Goal: Complete application form: Complete application form

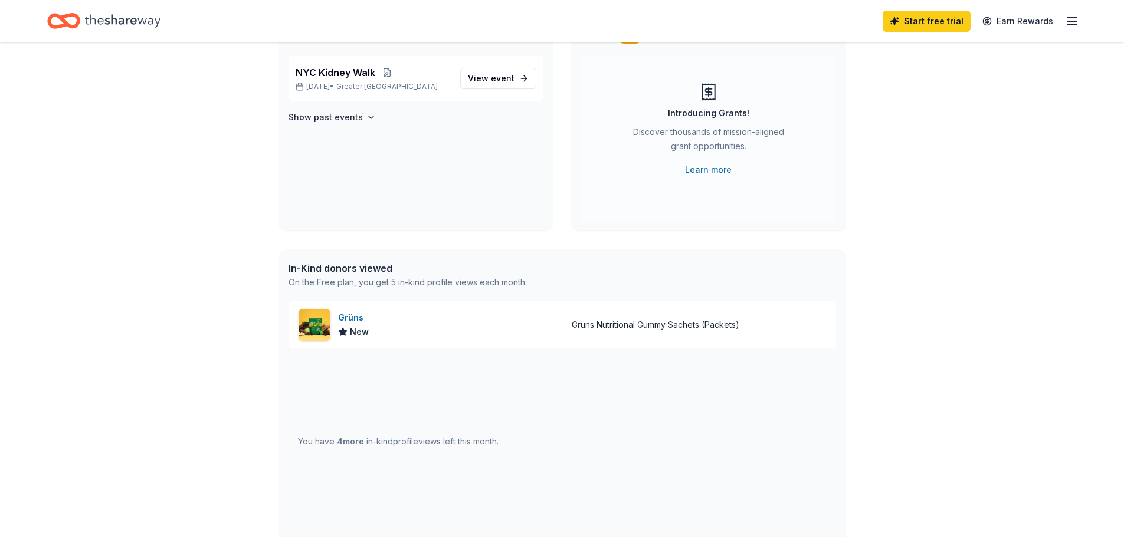
scroll to position [78, 0]
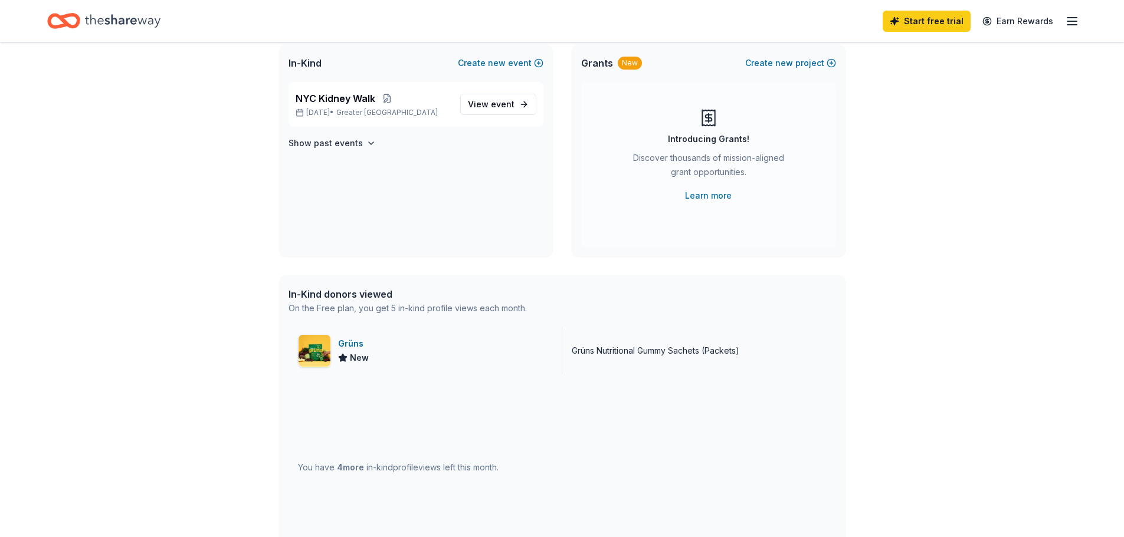
click at [316, 345] on img at bounding box center [314, 351] width 32 height 32
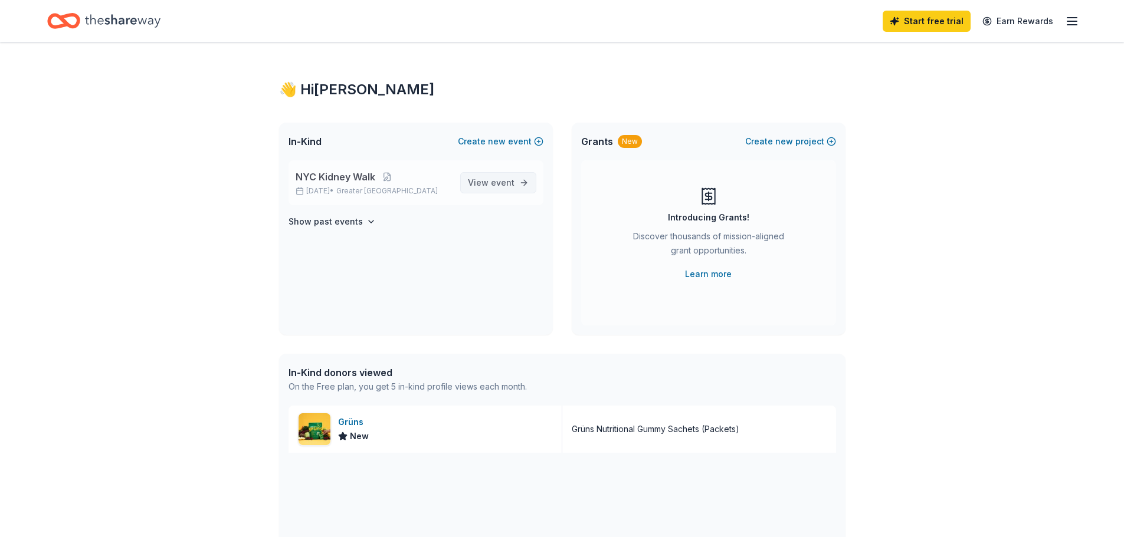
click at [501, 175] on link "View event" at bounding box center [498, 182] width 76 height 21
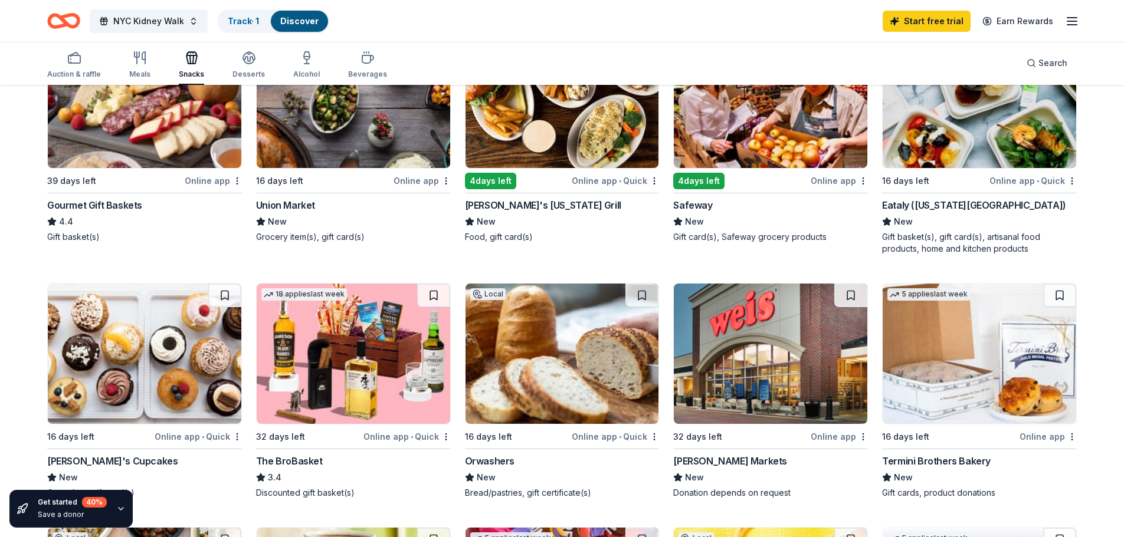
scroll to position [472, 0]
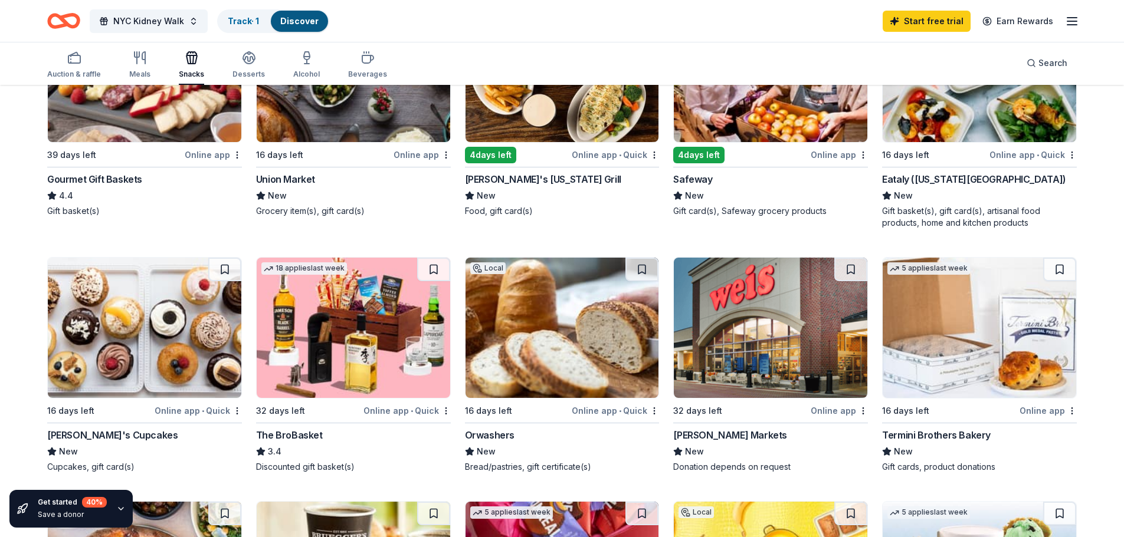
click at [946, 176] on div "Eataly (New York City)" at bounding box center [974, 179] width 184 height 14
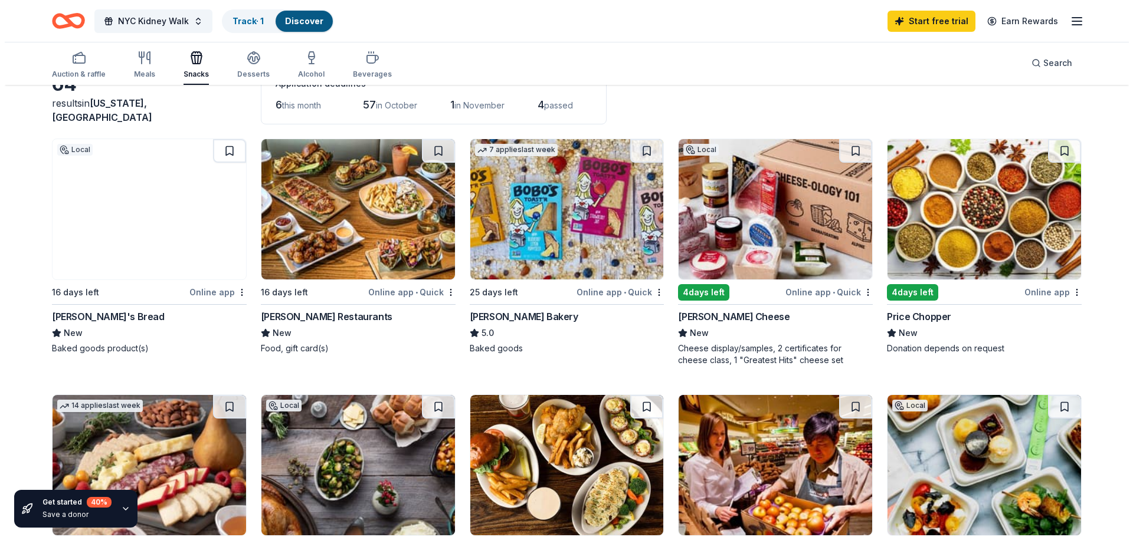
scroll to position [0, 0]
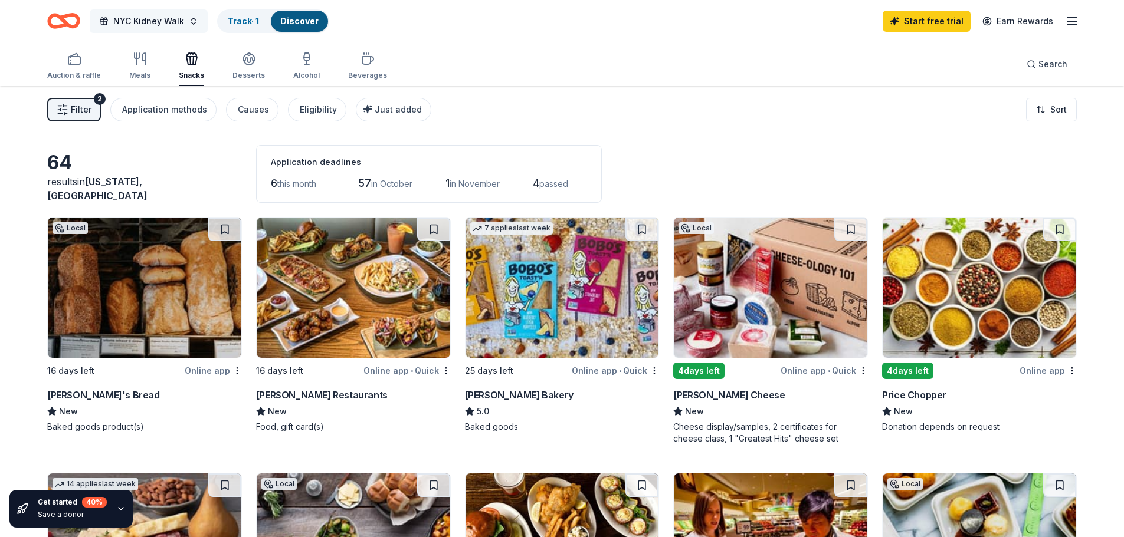
click at [124, 11] on button "NYC Kidney Walk" at bounding box center [149, 21] width 118 height 24
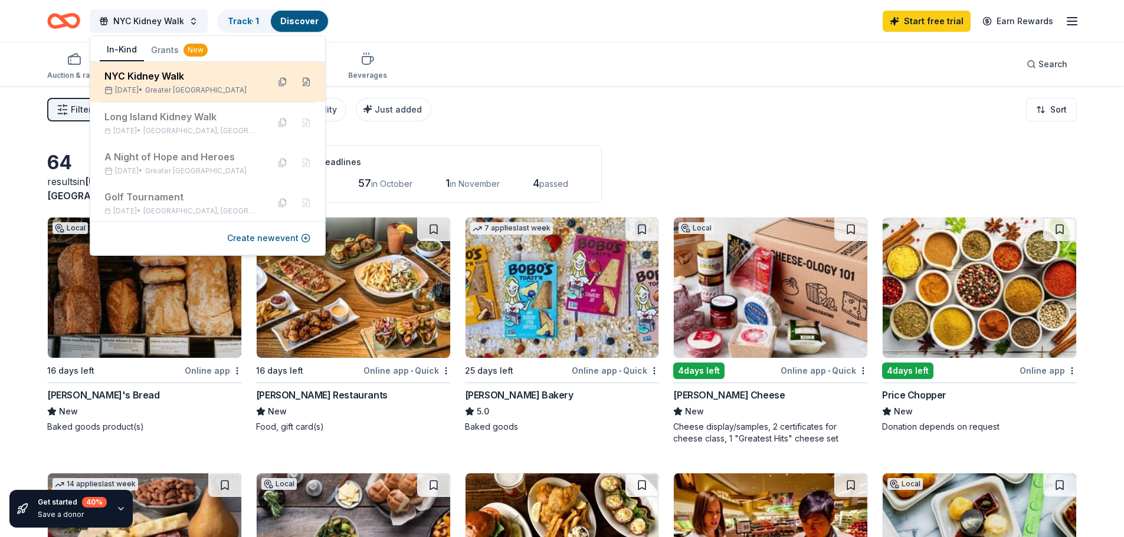
click at [185, 75] on div "NYC Kidney Walk" at bounding box center [181, 76] width 155 height 14
click at [298, 87] on button at bounding box center [306, 82] width 19 height 19
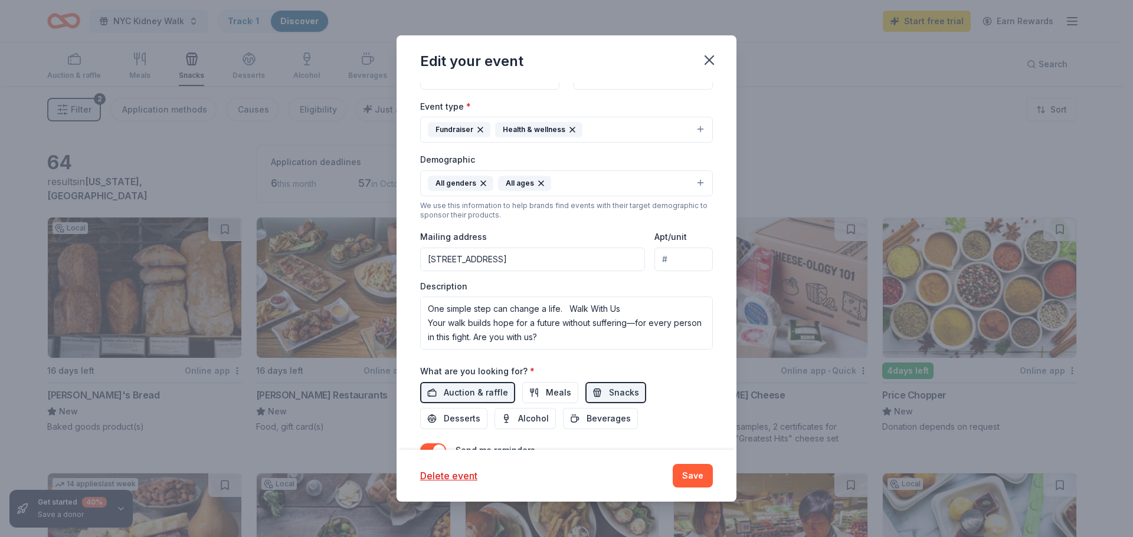
scroll to position [236, 0]
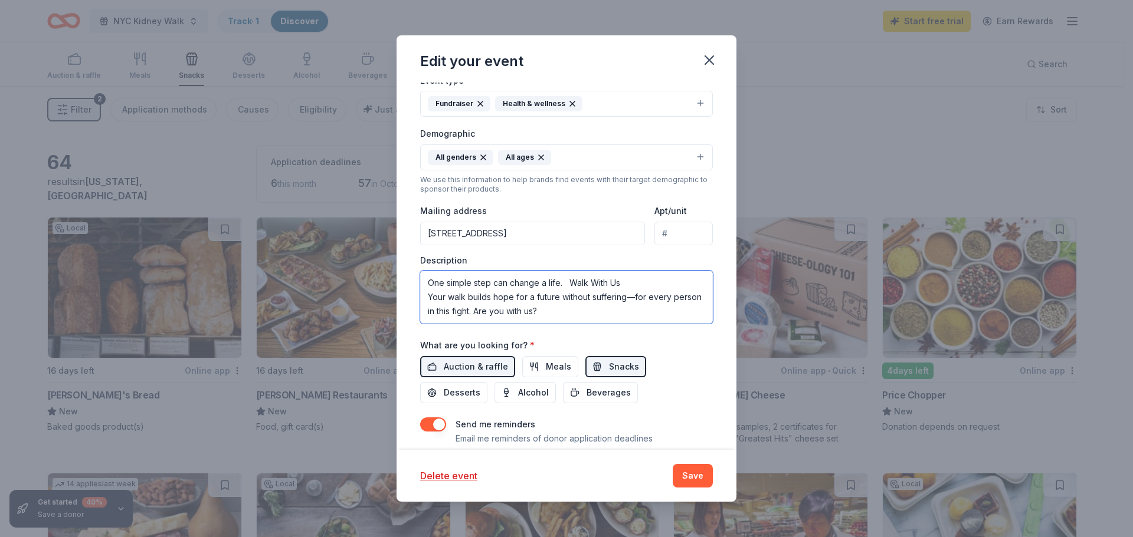
click at [633, 309] on textarea "One simple step can change a life. Walk With Us Your walk builds hope for a fut…" at bounding box center [566, 297] width 293 height 53
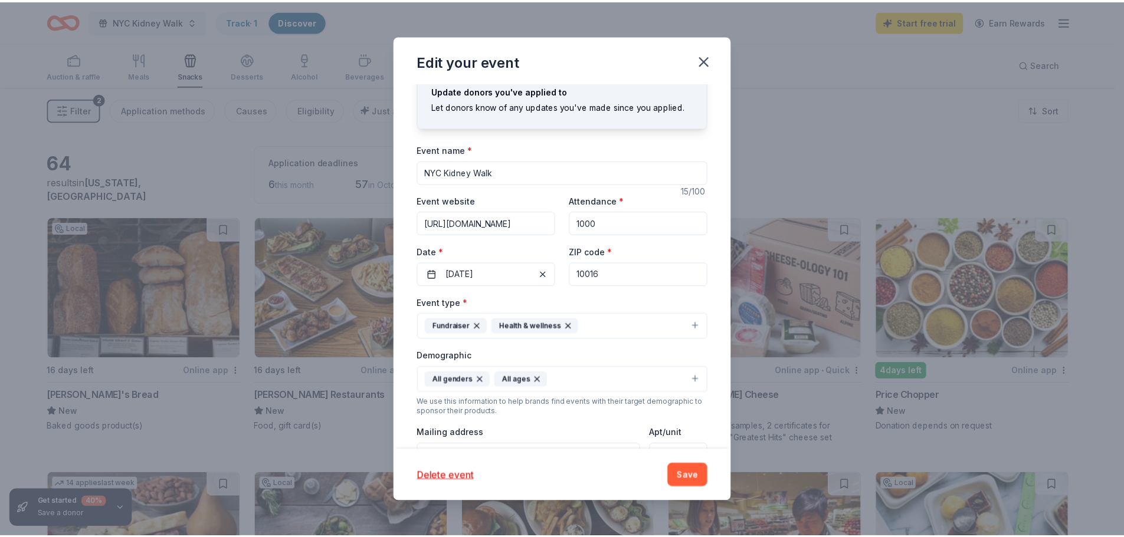
scroll to position [0, 0]
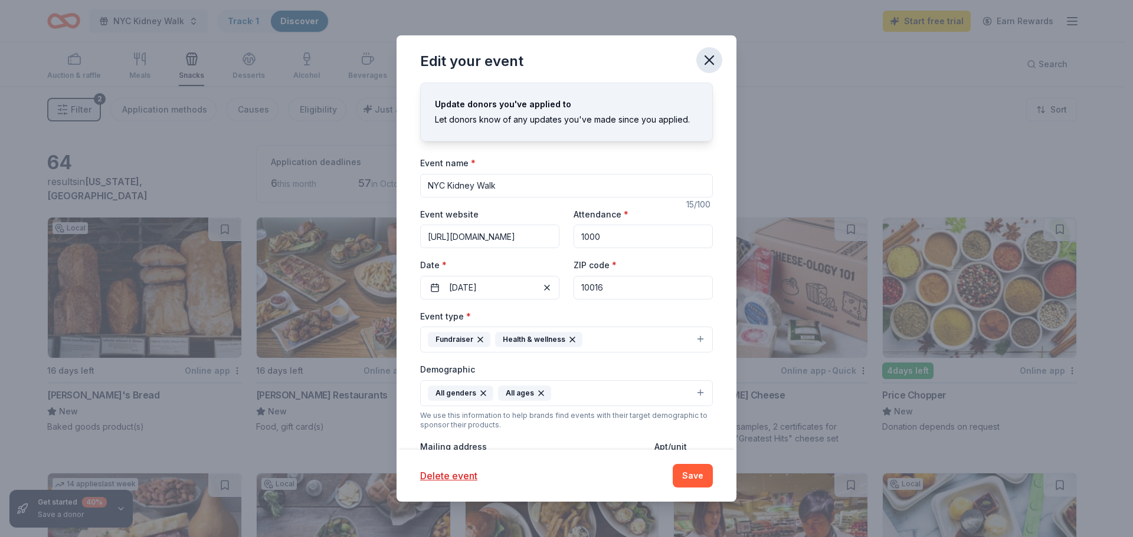
click at [707, 50] on button "button" at bounding box center [709, 60] width 26 height 26
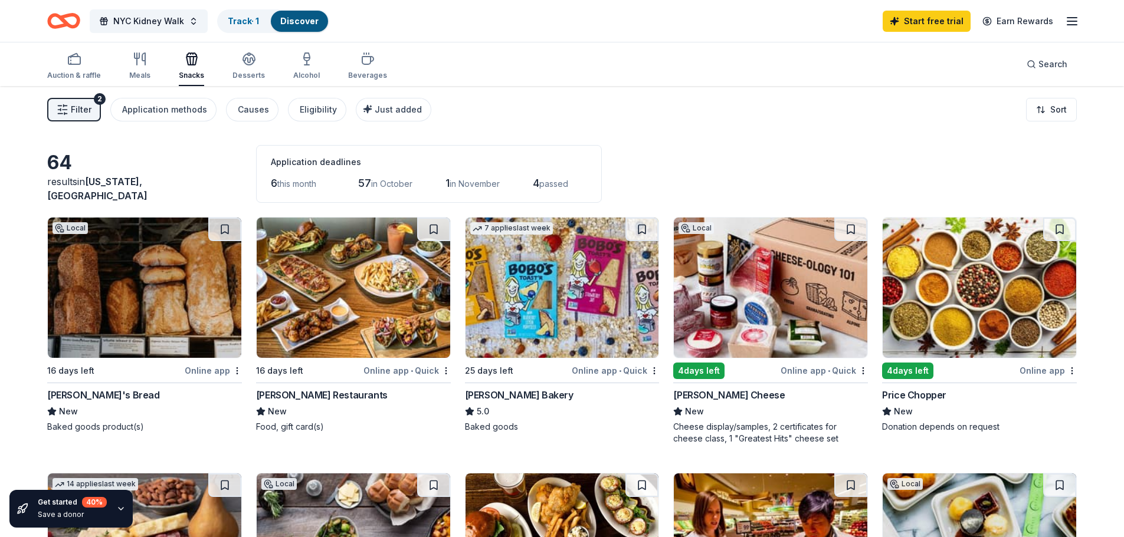
click at [523, 292] on img at bounding box center [561, 288] width 193 height 140
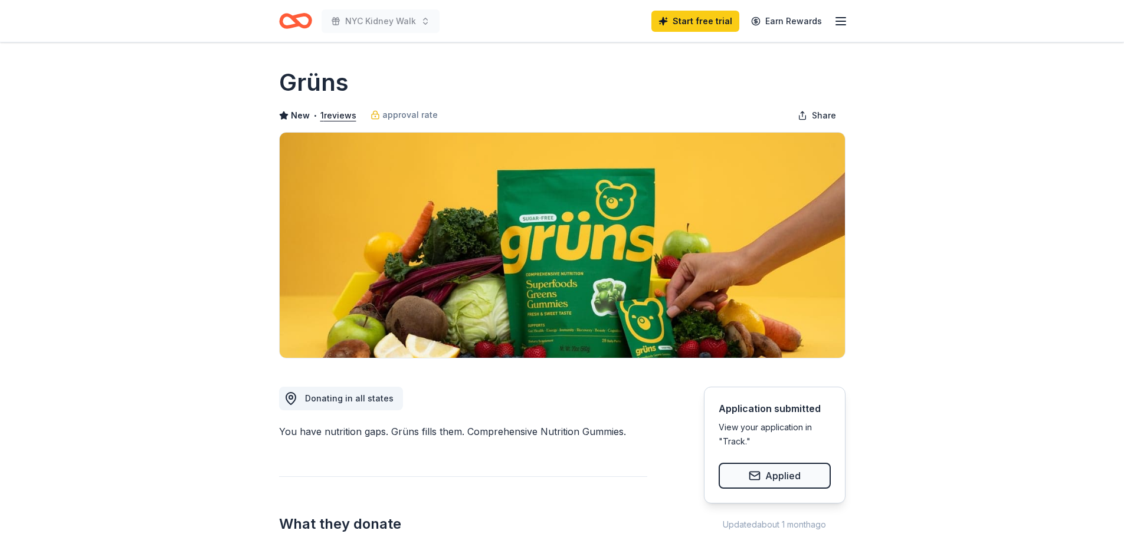
click at [841, 21] on line "button" at bounding box center [840, 21] width 9 height 0
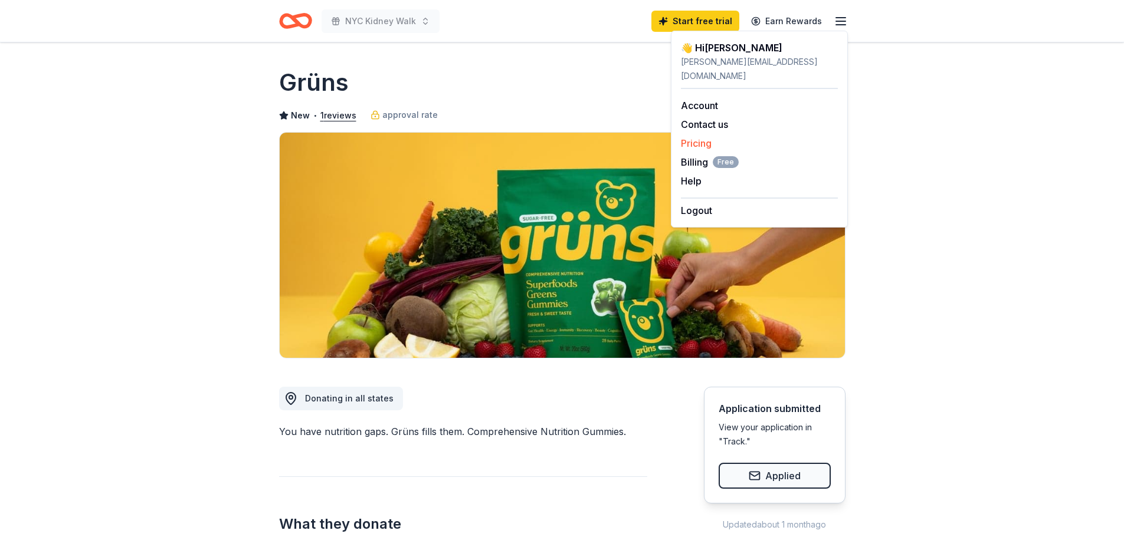
click at [693, 137] on link "Pricing" at bounding box center [696, 143] width 31 height 12
click at [694, 137] on link "Pricing" at bounding box center [696, 143] width 31 height 12
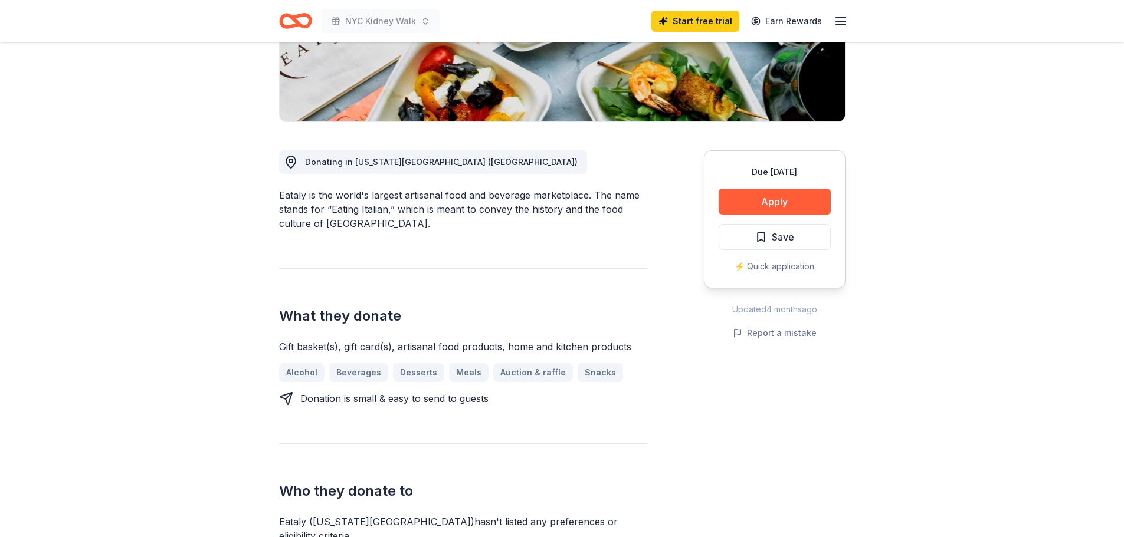
scroll to position [236, 0]
click at [804, 197] on button "Apply" at bounding box center [774, 202] width 112 height 26
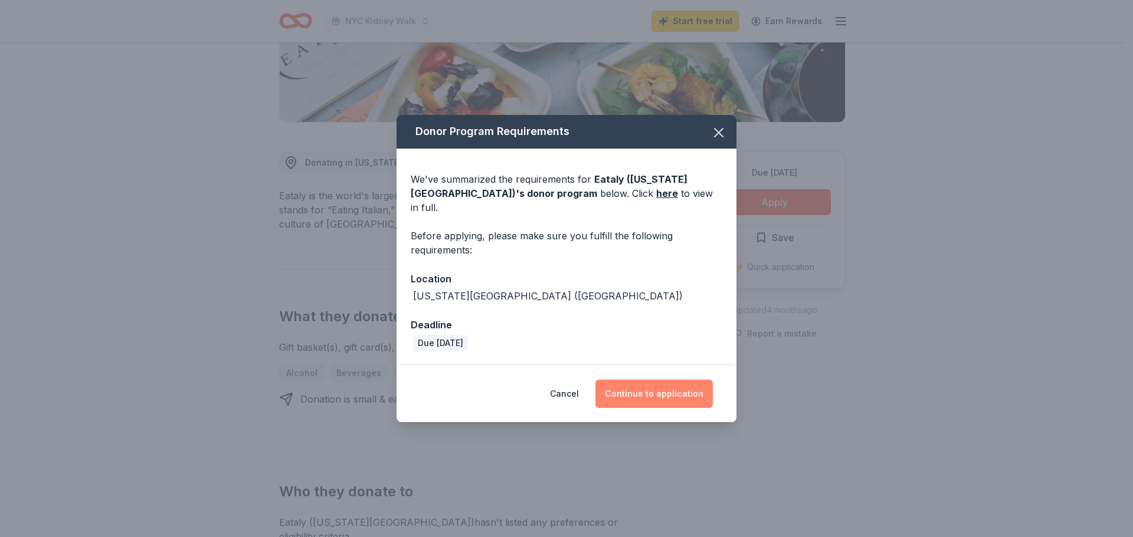
click at [671, 385] on button "Continue to application" at bounding box center [653, 394] width 117 height 28
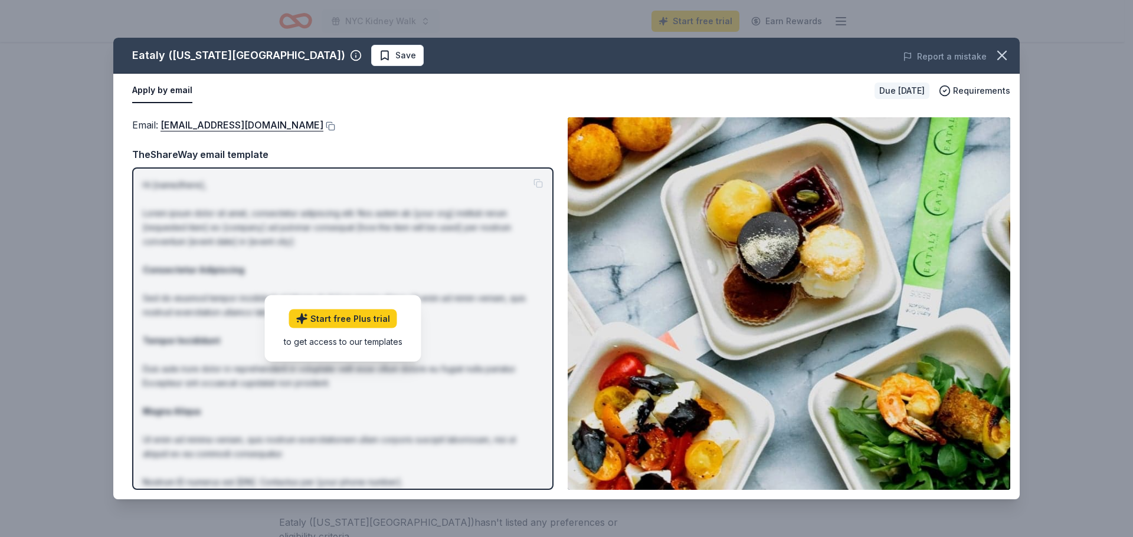
click at [158, 86] on button "Apply by email" at bounding box center [162, 90] width 60 height 25
click at [999, 53] on icon "button" at bounding box center [1002, 55] width 8 height 8
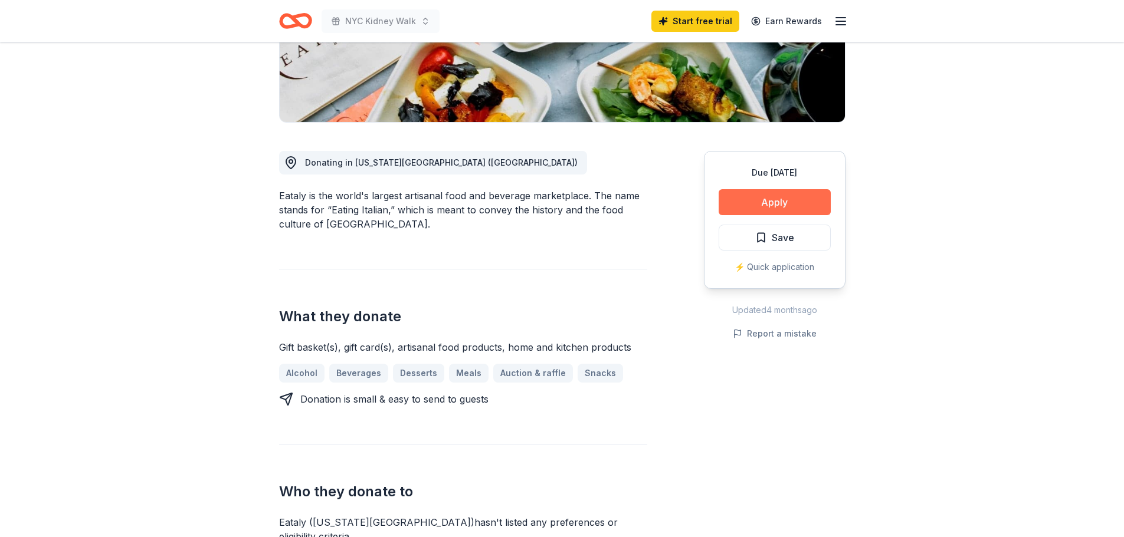
click at [790, 199] on button "Apply" at bounding box center [774, 202] width 112 height 26
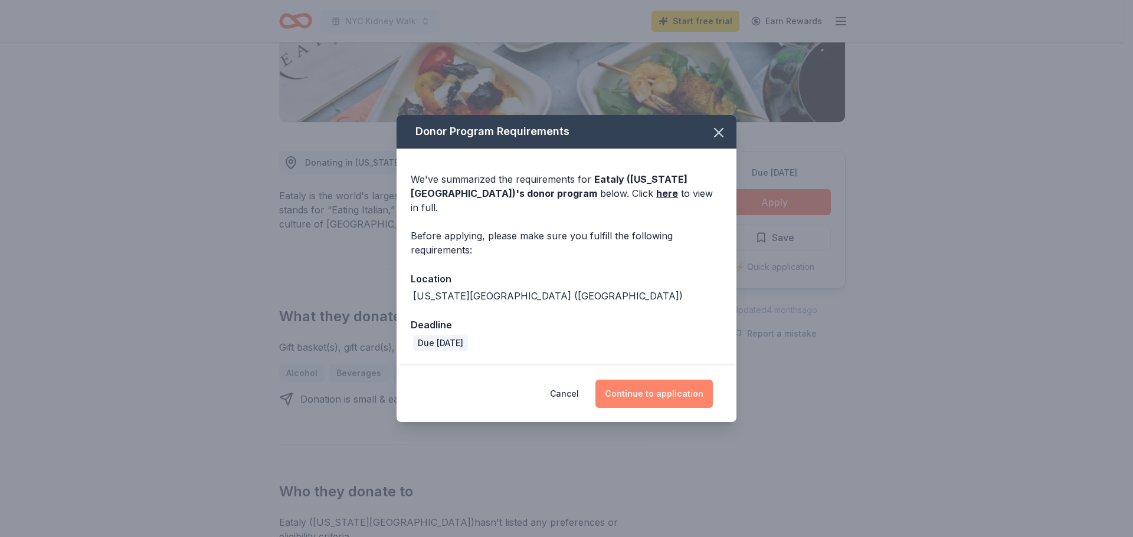
click at [655, 386] on button "Continue to application" at bounding box center [653, 394] width 117 height 28
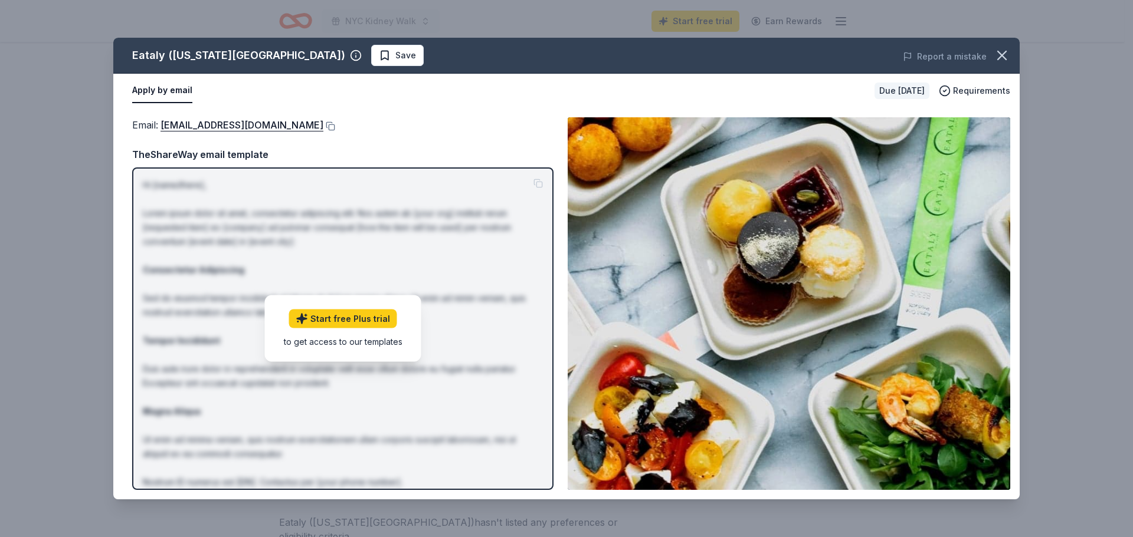
click at [389, 346] on div "to get access to our templates" at bounding box center [343, 342] width 119 height 12
click at [149, 90] on button "Apply by email" at bounding box center [162, 90] width 60 height 25
click at [185, 83] on button "Apply by email" at bounding box center [162, 90] width 60 height 25
click at [246, 124] on link "[EMAIL_ADDRESS][DOMAIN_NAME]" at bounding box center [241, 124] width 163 height 15
click at [1000, 47] on icon "button" at bounding box center [1001, 55] width 17 height 17
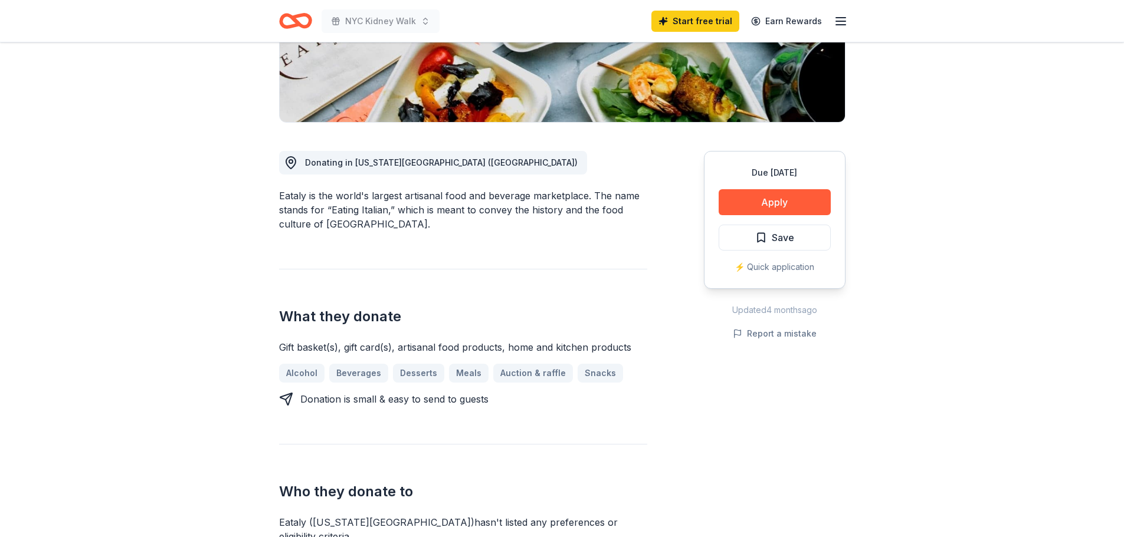
click at [1067, 343] on div "Due [DATE] Share Eataly ([US_STATE][GEOGRAPHIC_DATA]) New Share Donating in [US…" at bounding box center [562, 525] width 1124 height 1436
click at [792, 264] on div "⚡️ Quick application" at bounding box center [774, 267] width 112 height 14
click at [746, 265] on div "⚡️ Quick application" at bounding box center [774, 267] width 112 height 14
click at [786, 263] on div "⚡️ Quick application" at bounding box center [774, 267] width 112 height 14
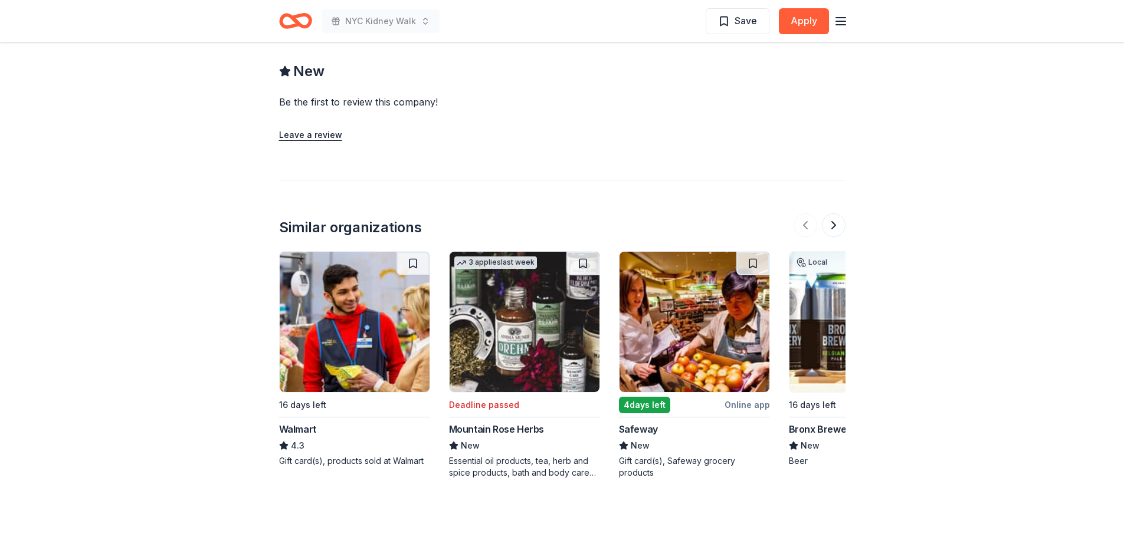
scroll to position [1012, 0]
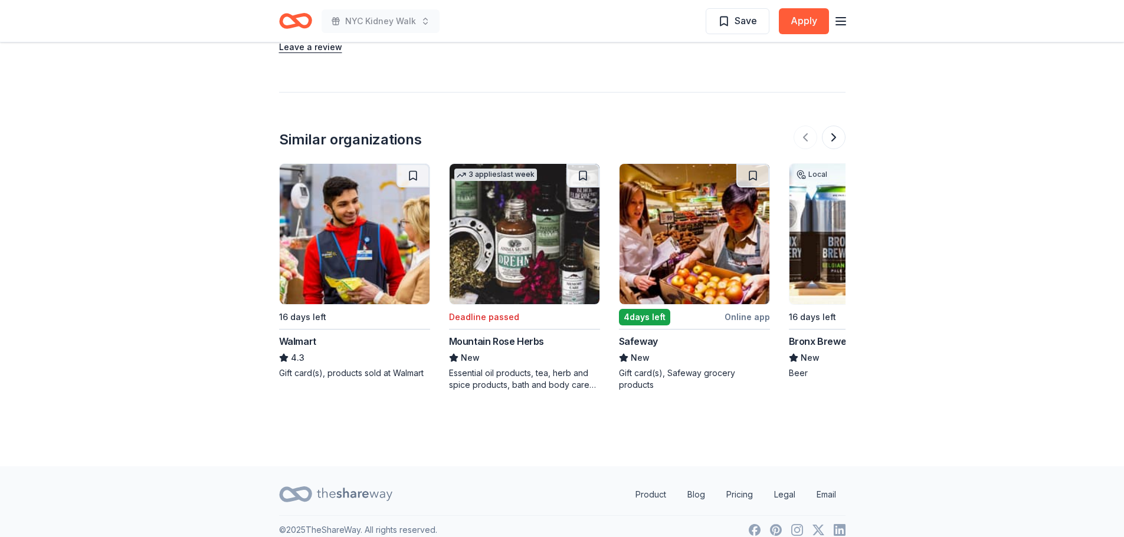
click at [742, 310] on div "Online app" at bounding box center [746, 317] width 45 height 15
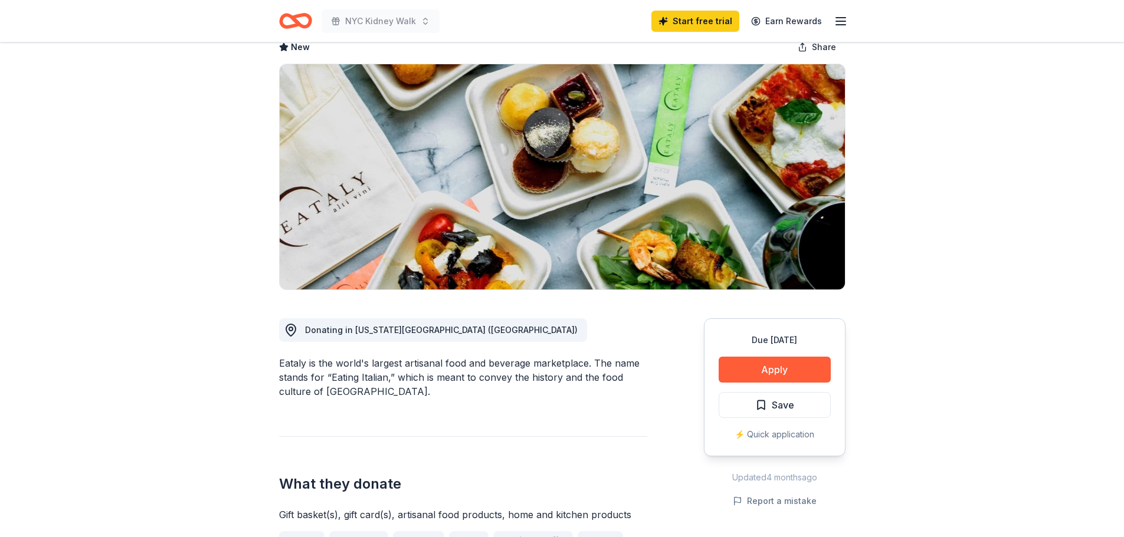
scroll to position [0, 0]
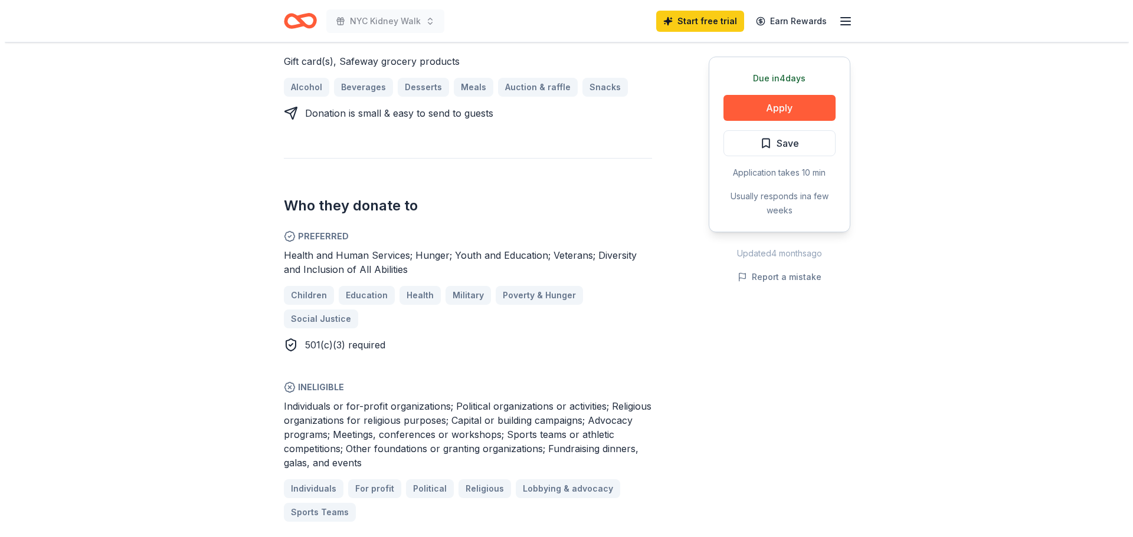
scroll to position [629, 0]
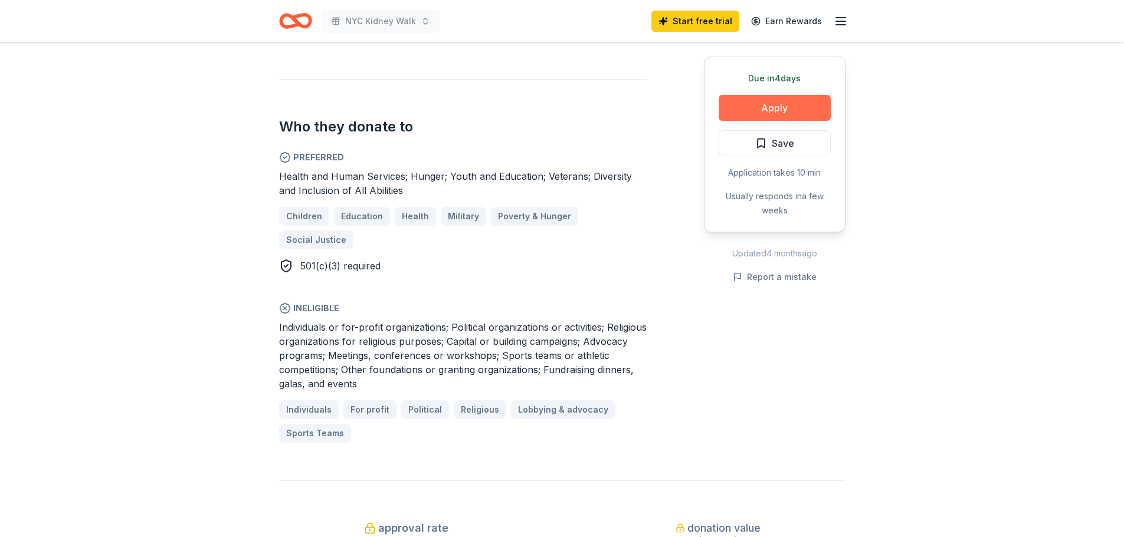
click at [765, 100] on button "Apply" at bounding box center [774, 108] width 112 height 26
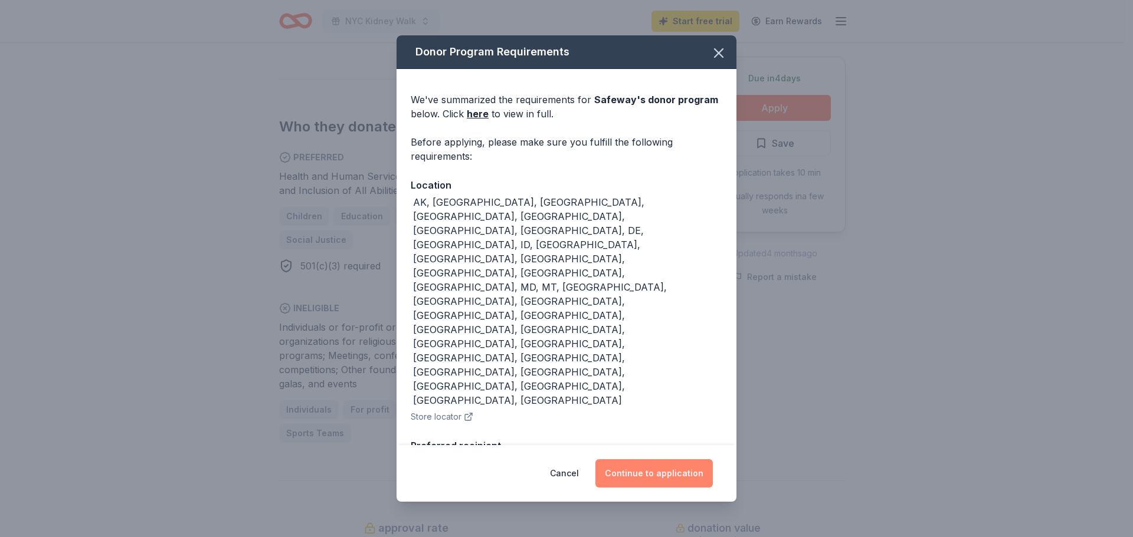
click at [677, 473] on button "Continue to application" at bounding box center [653, 474] width 117 height 28
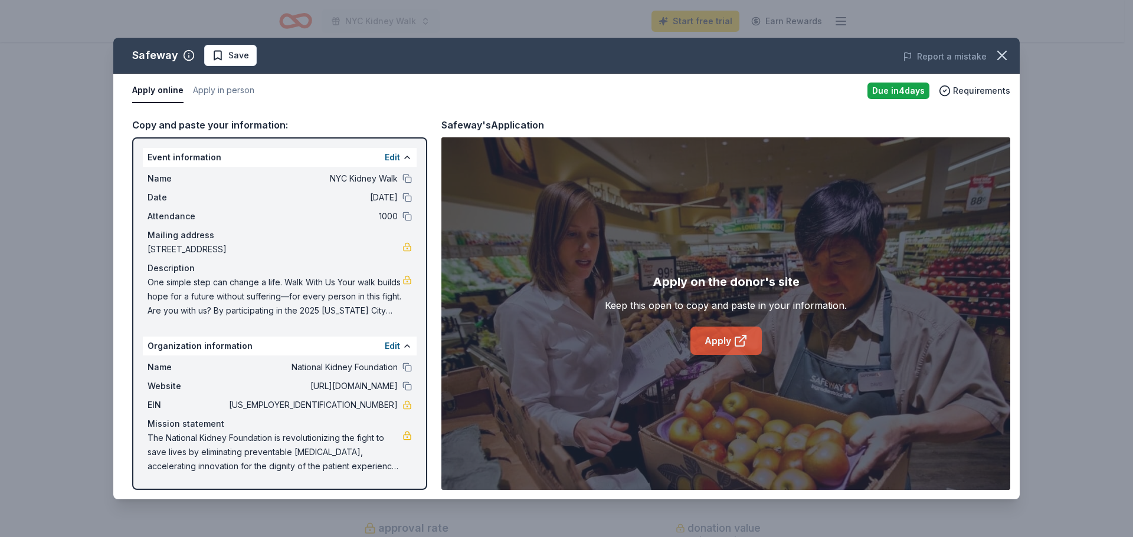
click at [710, 339] on link "Apply" at bounding box center [725, 341] width 71 height 28
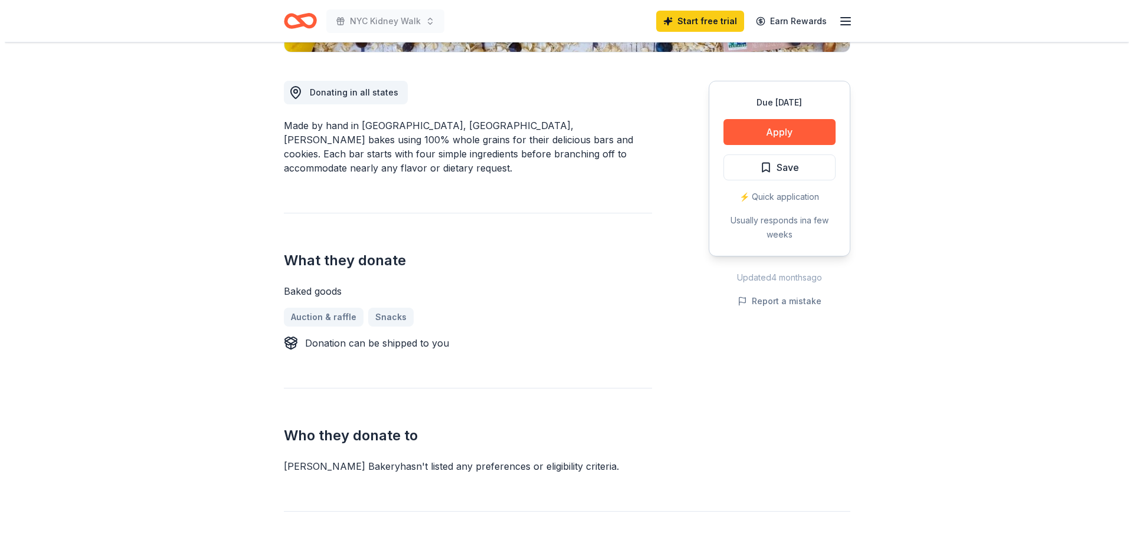
scroll to position [314, 0]
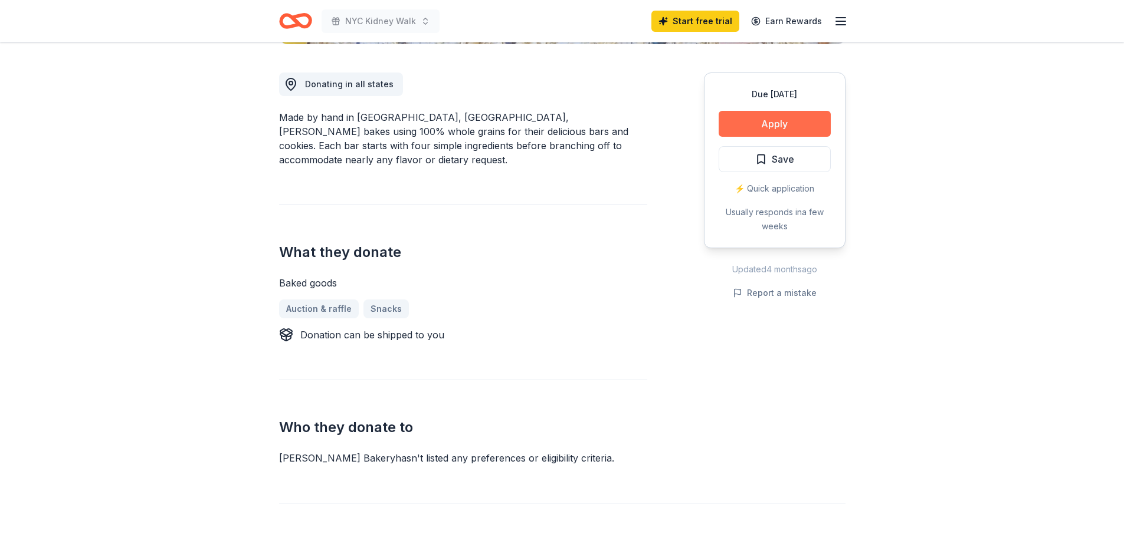
click at [793, 118] on button "Apply" at bounding box center [774, 124] width 112 height 26
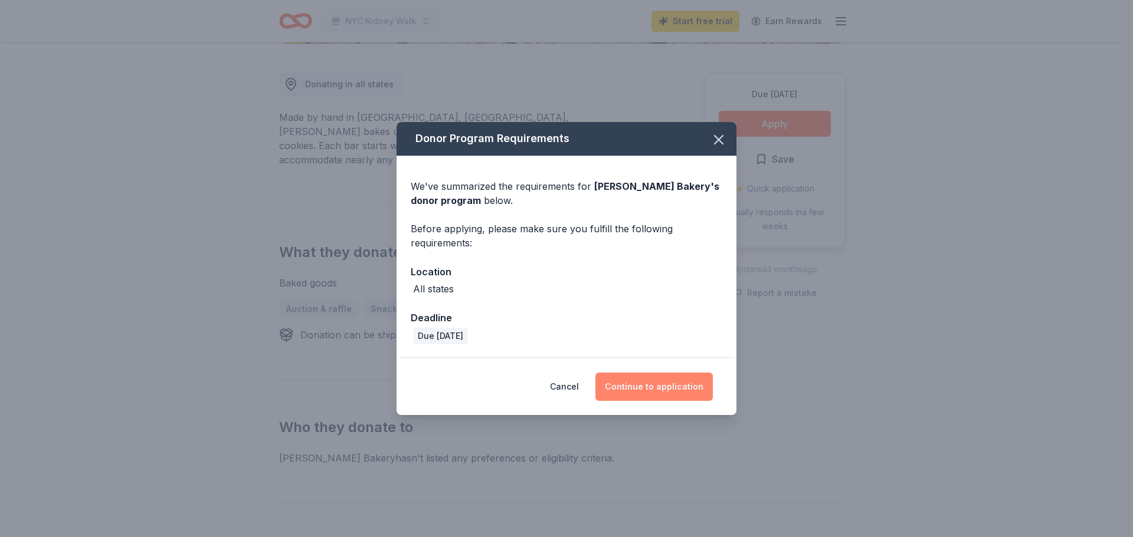
click at [662, 387] on button "Continue to application" at bounding box center [653, 387] width 117 height 28
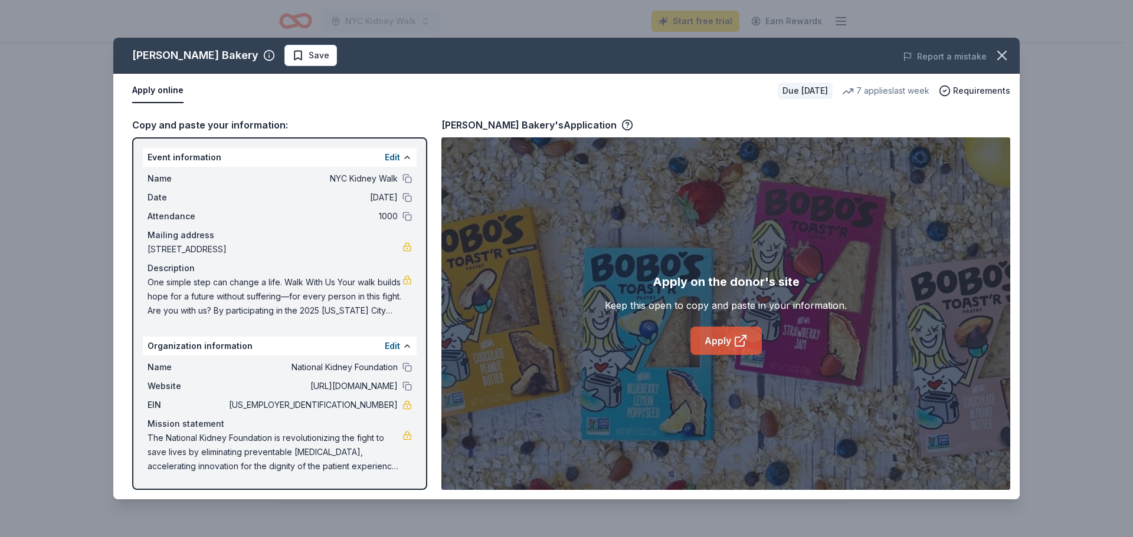
click at [708, 334] on link "Apply" at bounding box center [725, 341] width 71 height 28
